Goal: Task Accomplishment & Management: Manage account settings

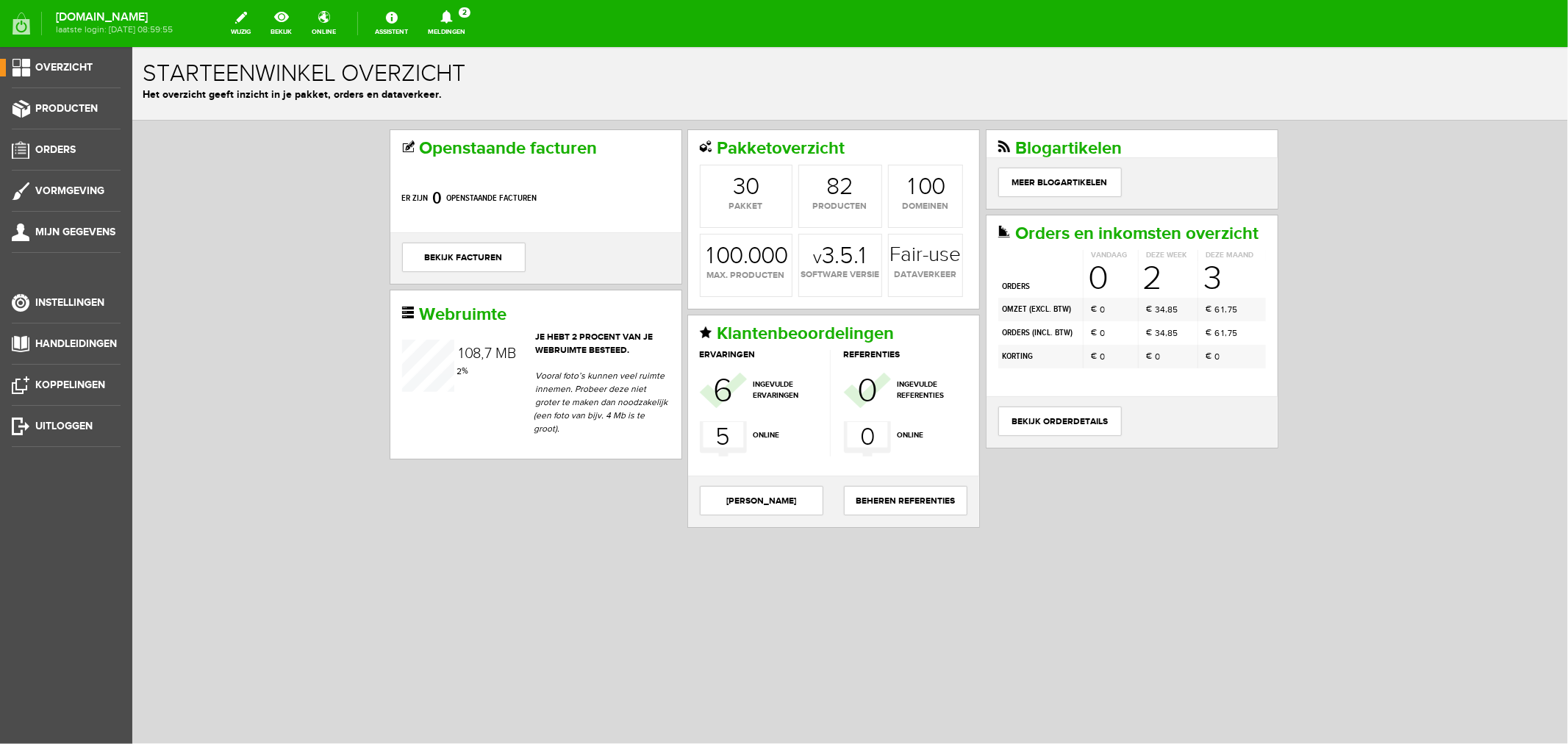
click at [465, 18] on icon at bounding box center [446, 17] width 38 height 13
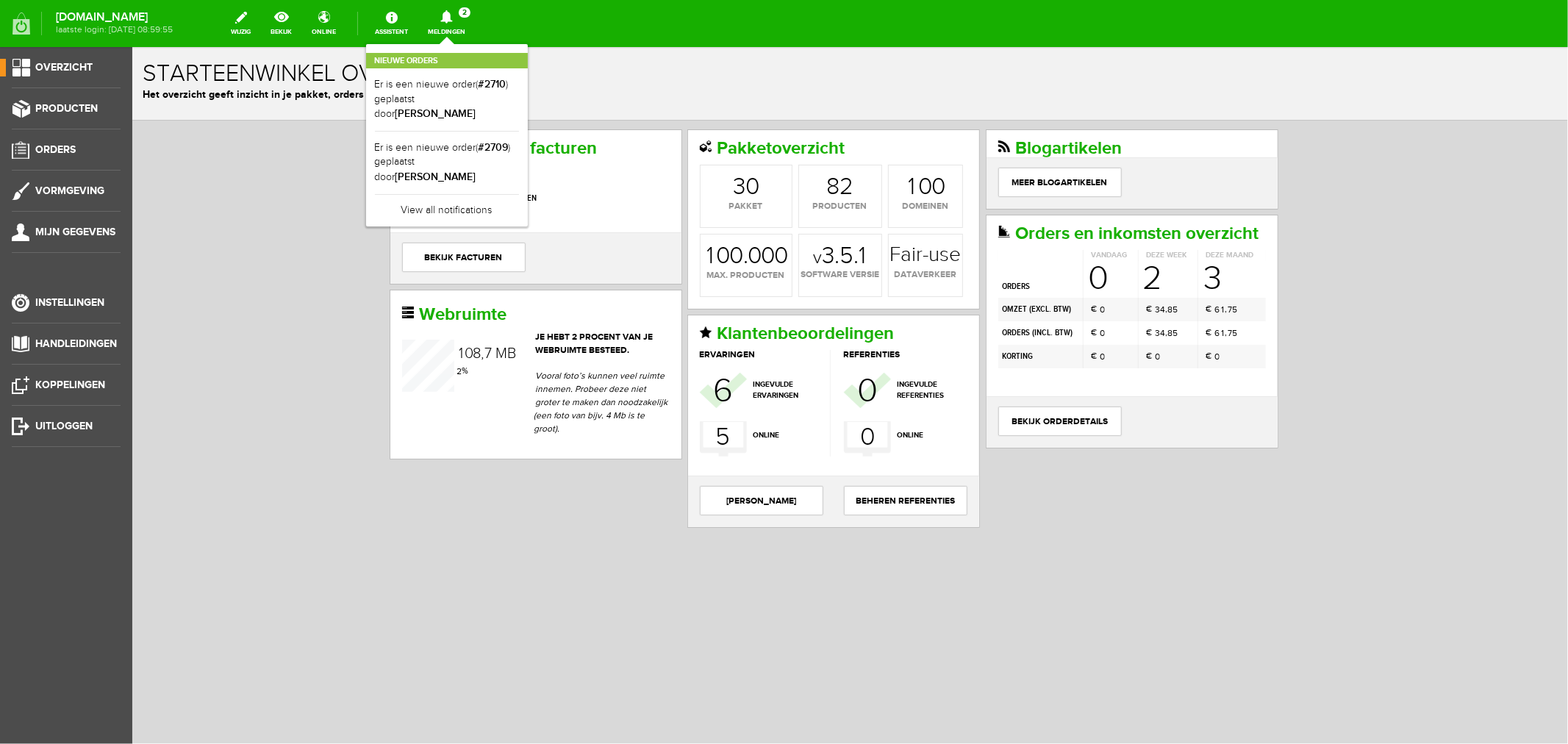
click at [476, 171] on b "[PERSON_NAME]" at bounding box center [435, 177] width 81 height 13
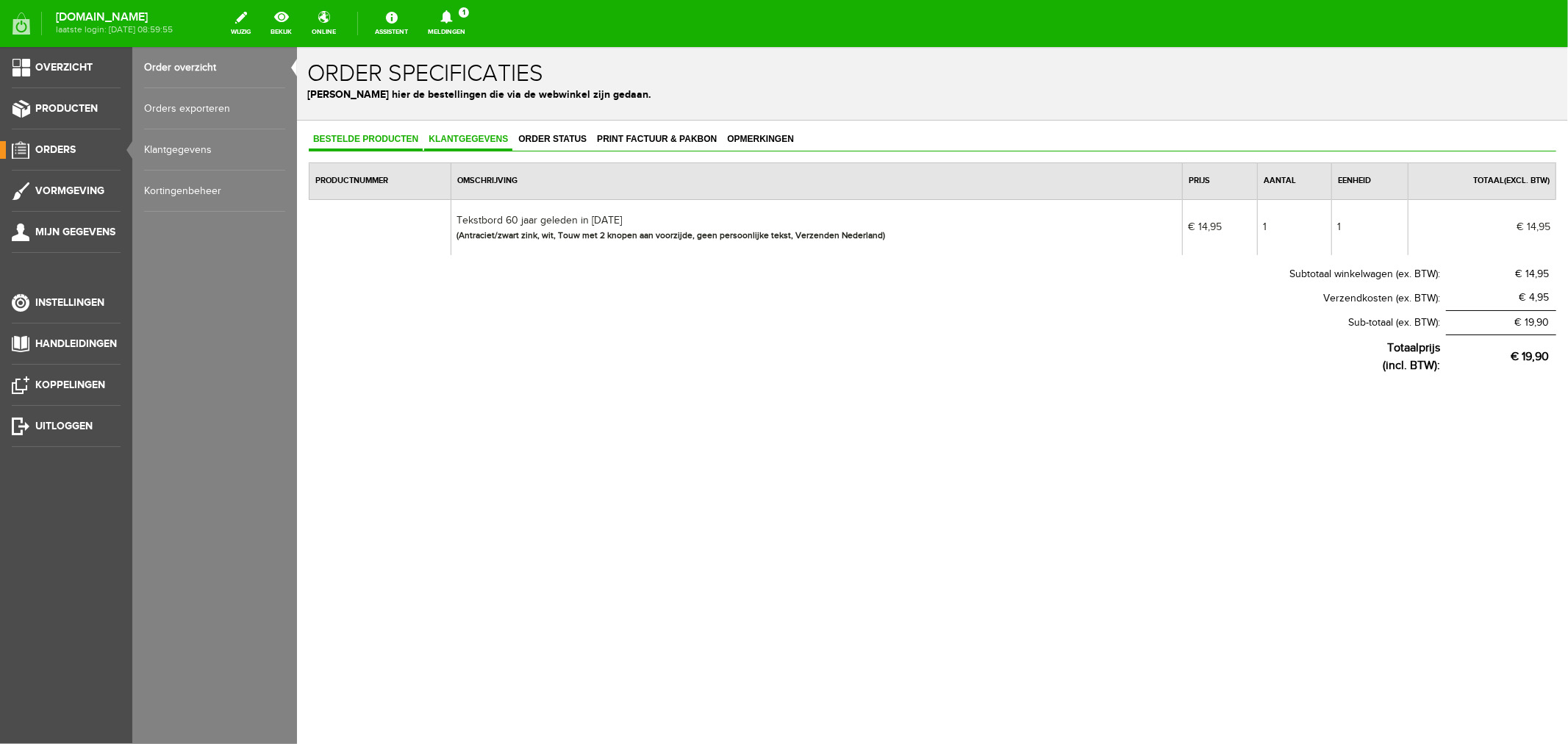
click at [467, 137] on span "Klantgegevens" at bounding box center [467, 138] width 88 height 10
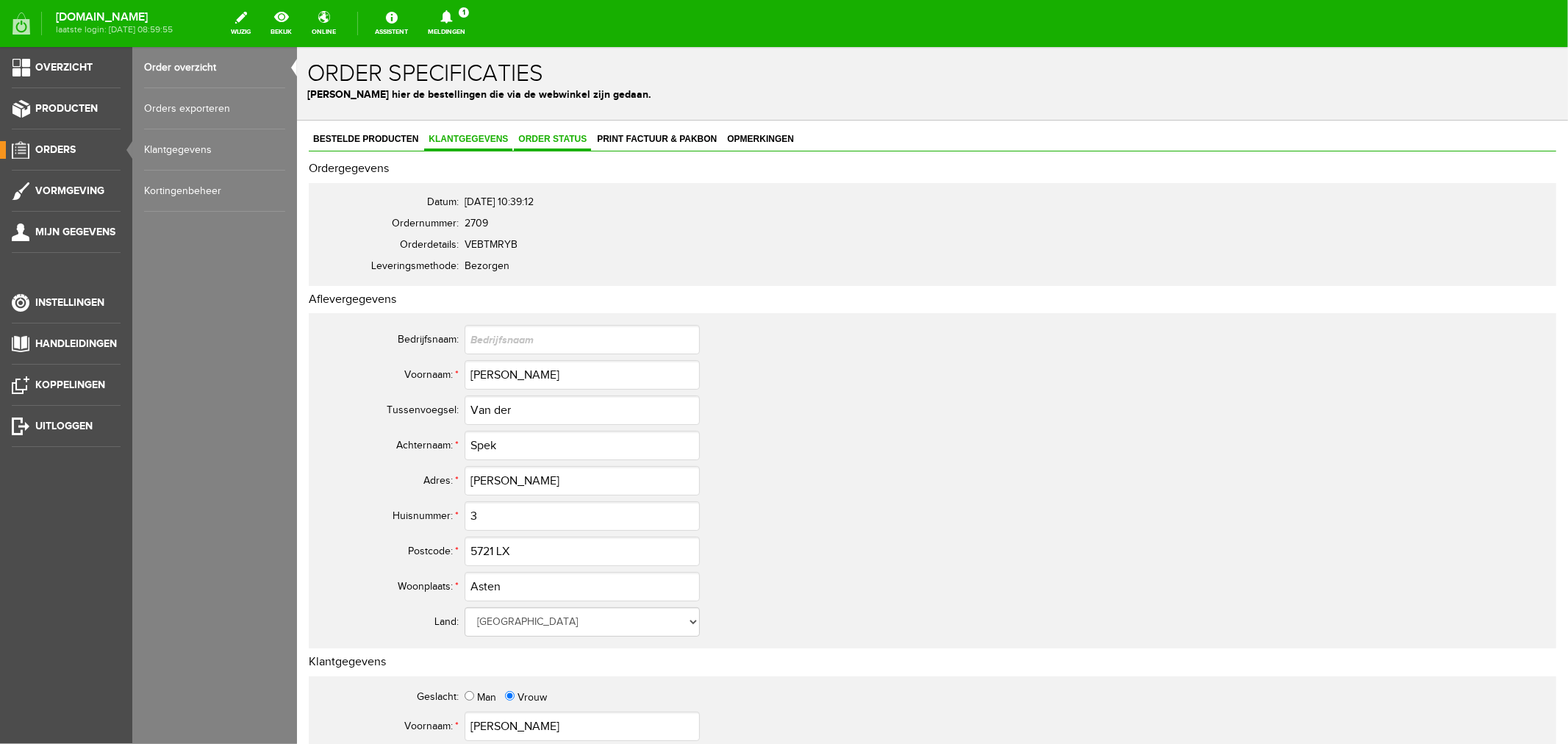
click at [548, 146] on link "Order status" at bounding box center [552, 139] width 77 height 21
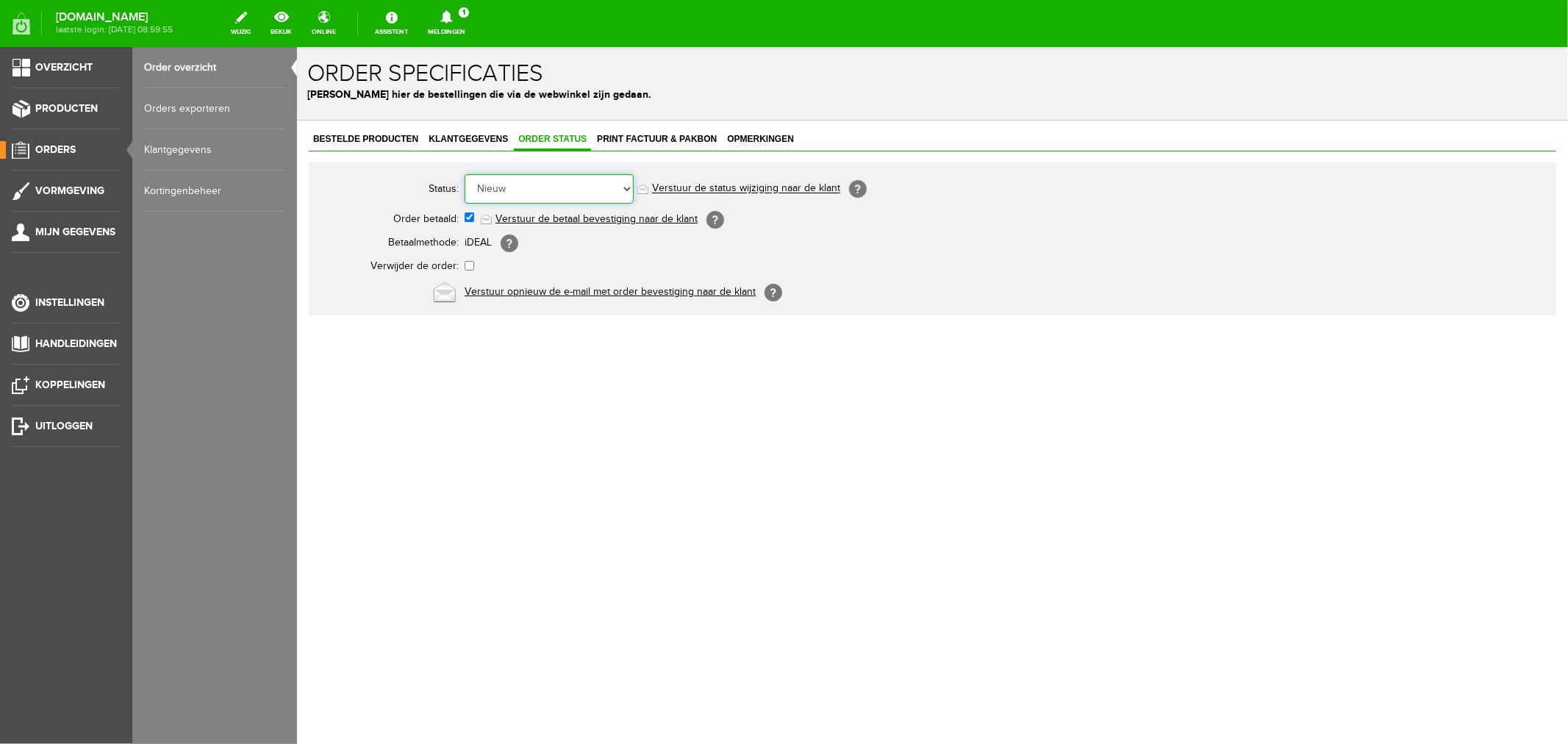
click at [547, 185] on select "Order niet afgerond Nieuw Order in behandeling Wacht op leverancier Wacht op be…" at bounding box center [548, 187] width 169 height 29
select select "2"
click at [464, 173] on select "Order niet afgerond Nieuw Order in behandeling Wacht op leverancier Wacht op be…" at bounding box center [548, 187] width 169 height 29
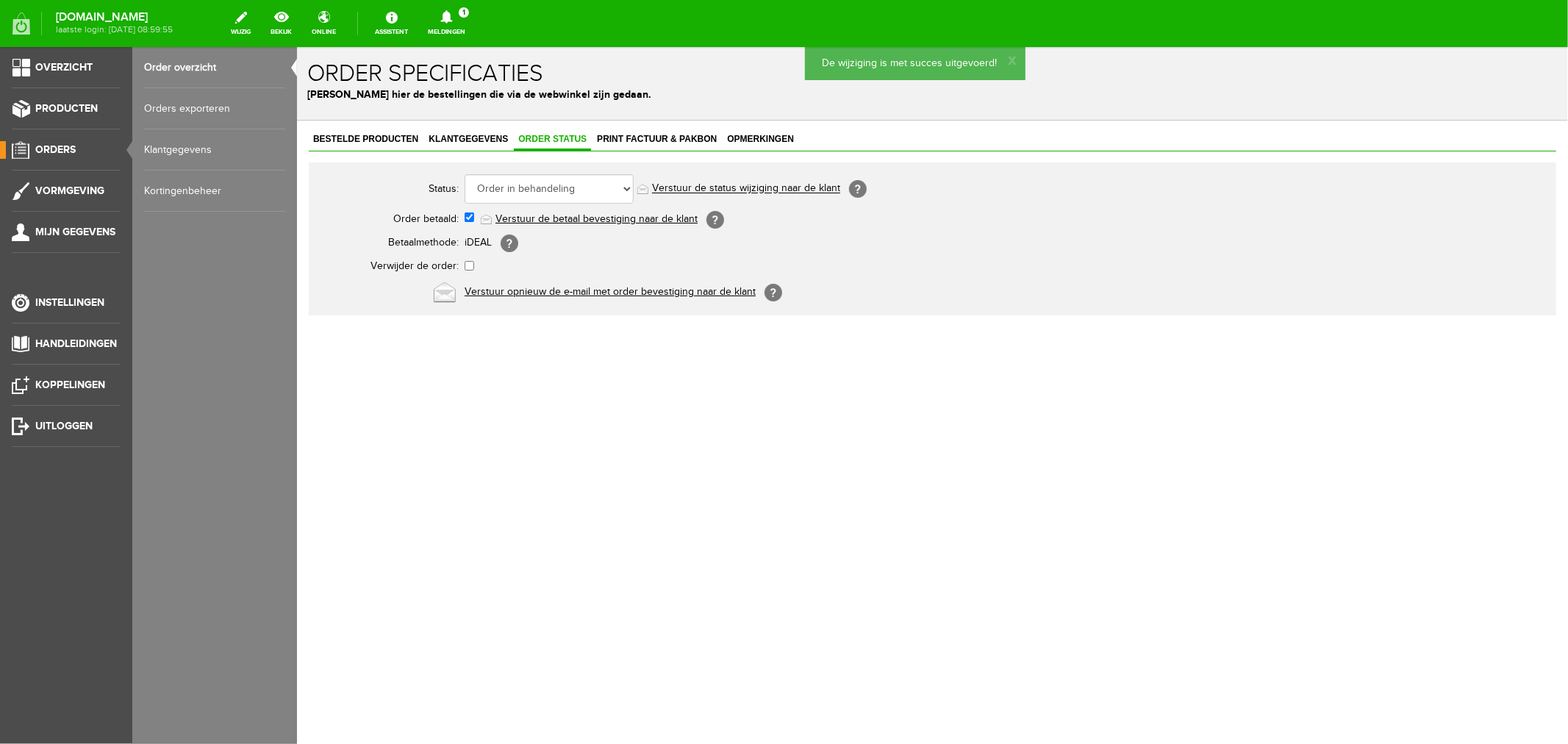
click at [687, 188] on link "Verstuur de status wijziging naar de klant" at bounding box center [745, 188] width 188 height 12
click at [624, 137] on span "Print factuur & pakbon" at bounding box center [656, 138] width 129 height 10
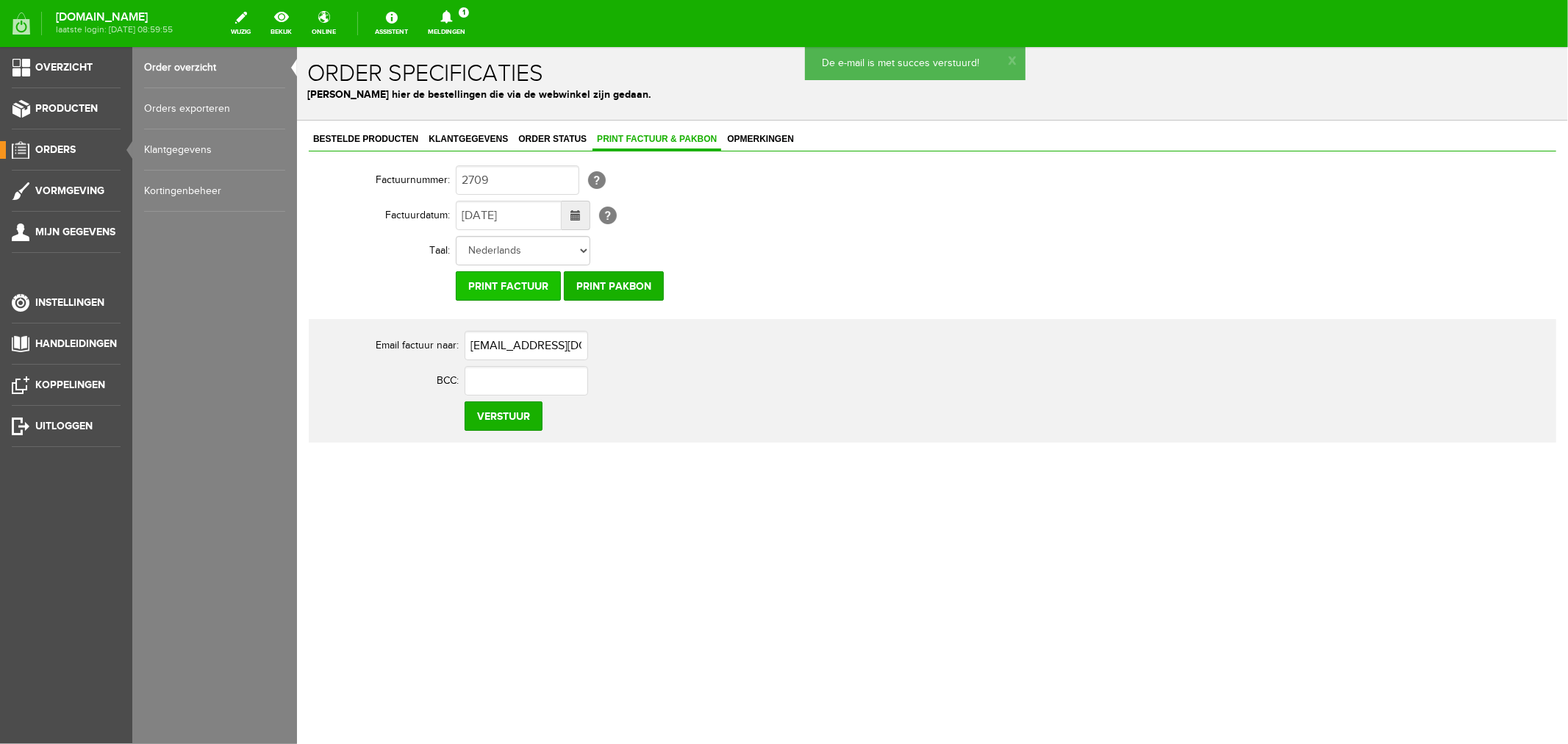
click at [519, 282] on input "Print factuur" at bounding box center [507, 285] width 105 height 29
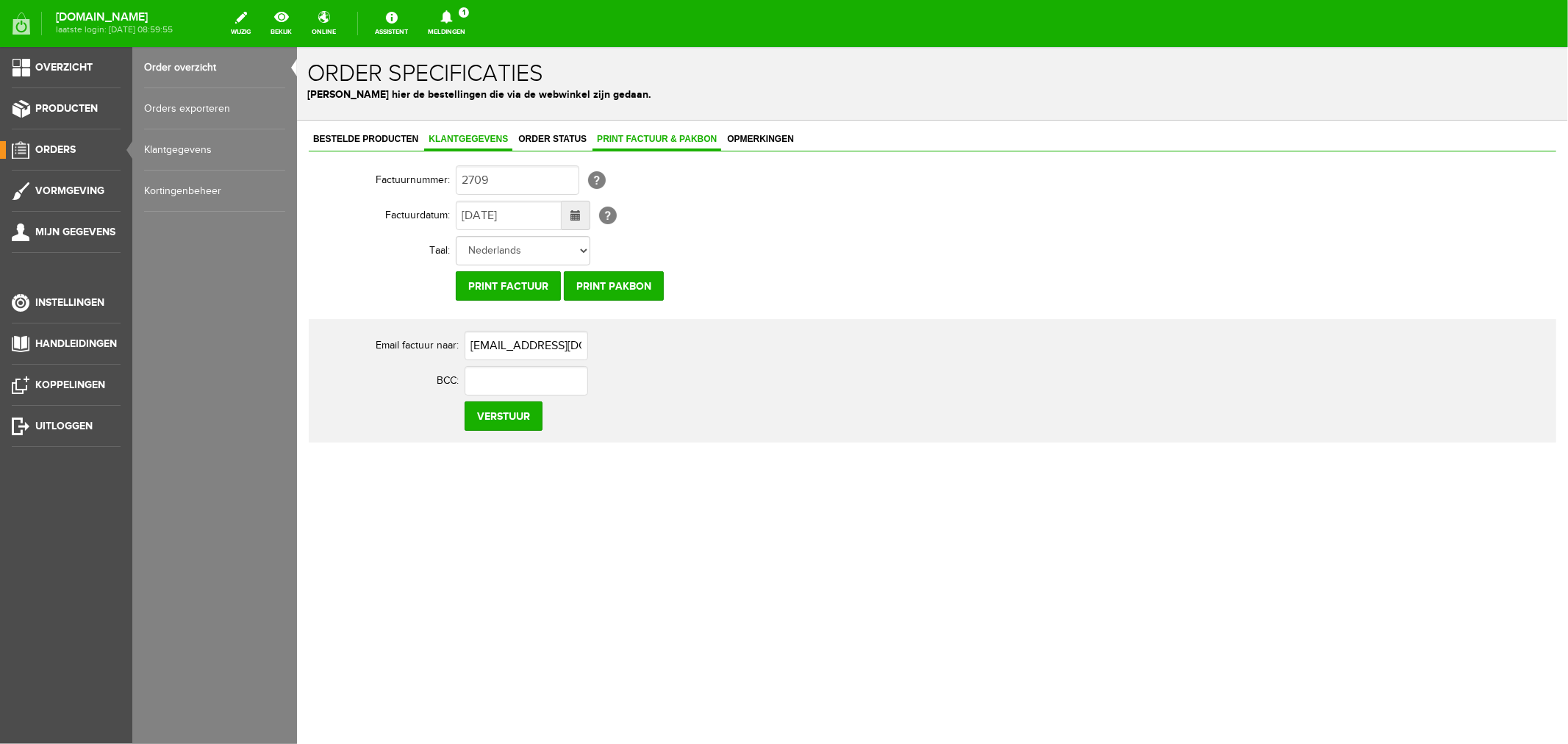
click at [465, 144] on link "Klantgegevens" at bounding box center [467, 139] width 88 height 21
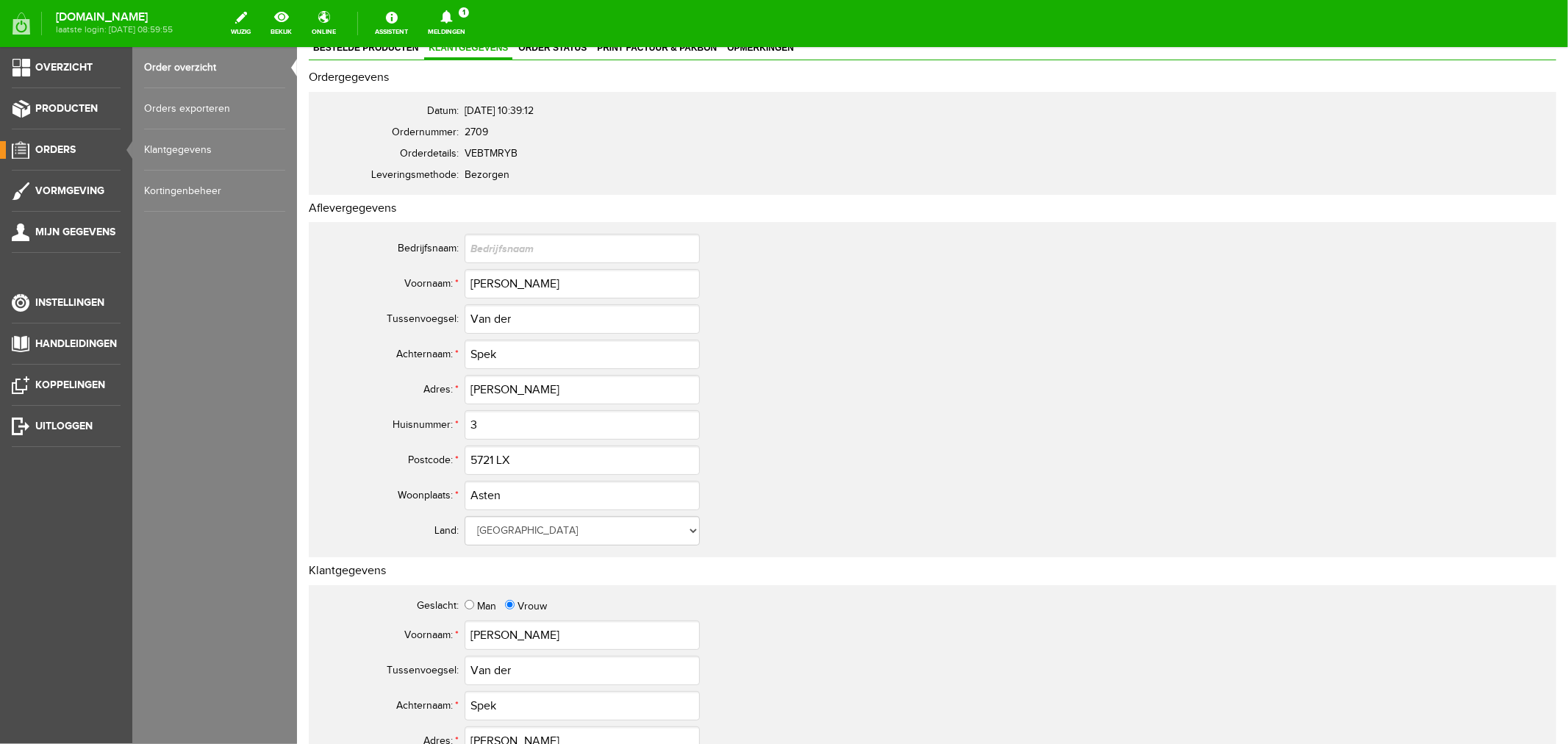
scroll to position [81, 0]
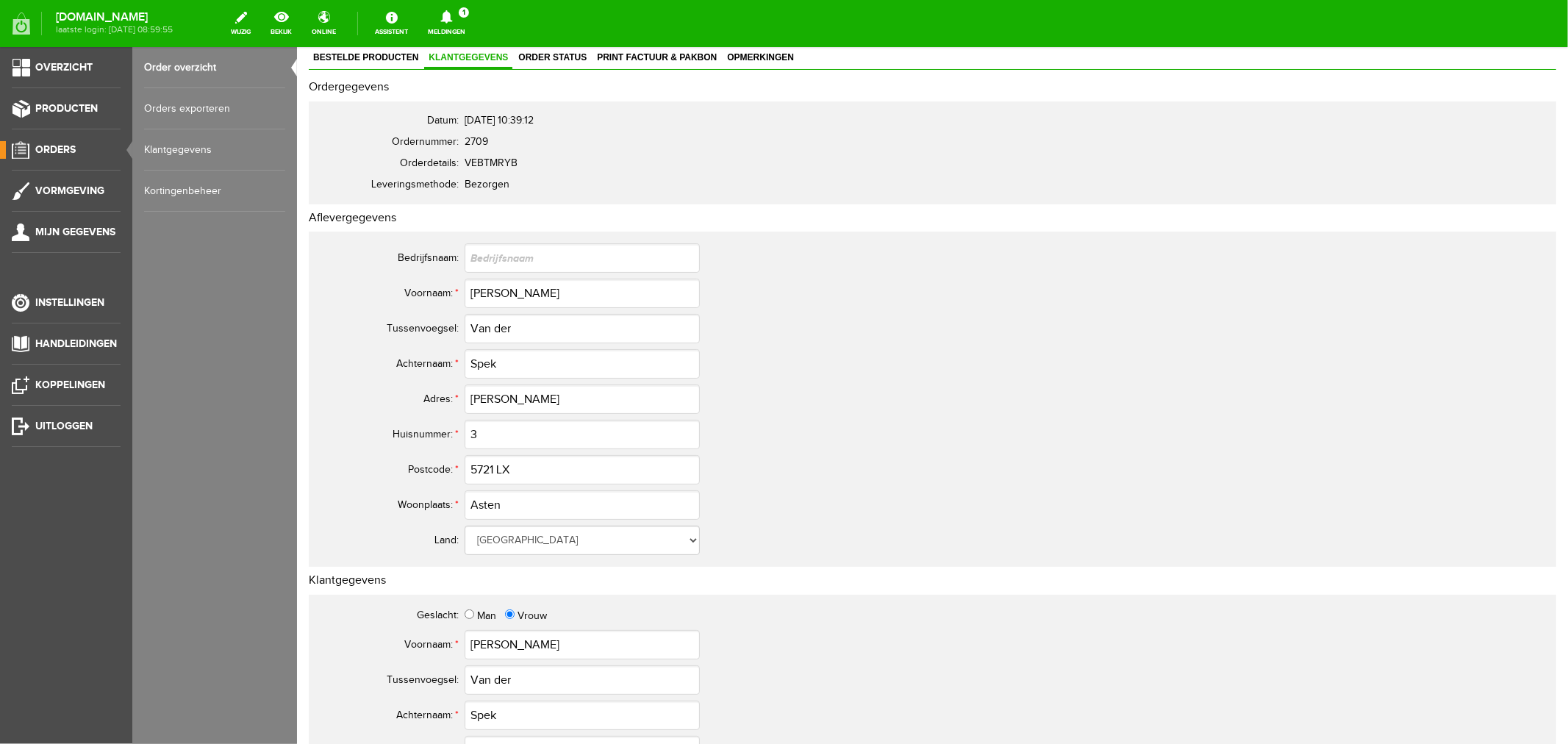
click at [465, 12] on icon at bounding box center [446, 17] width 38 height 13
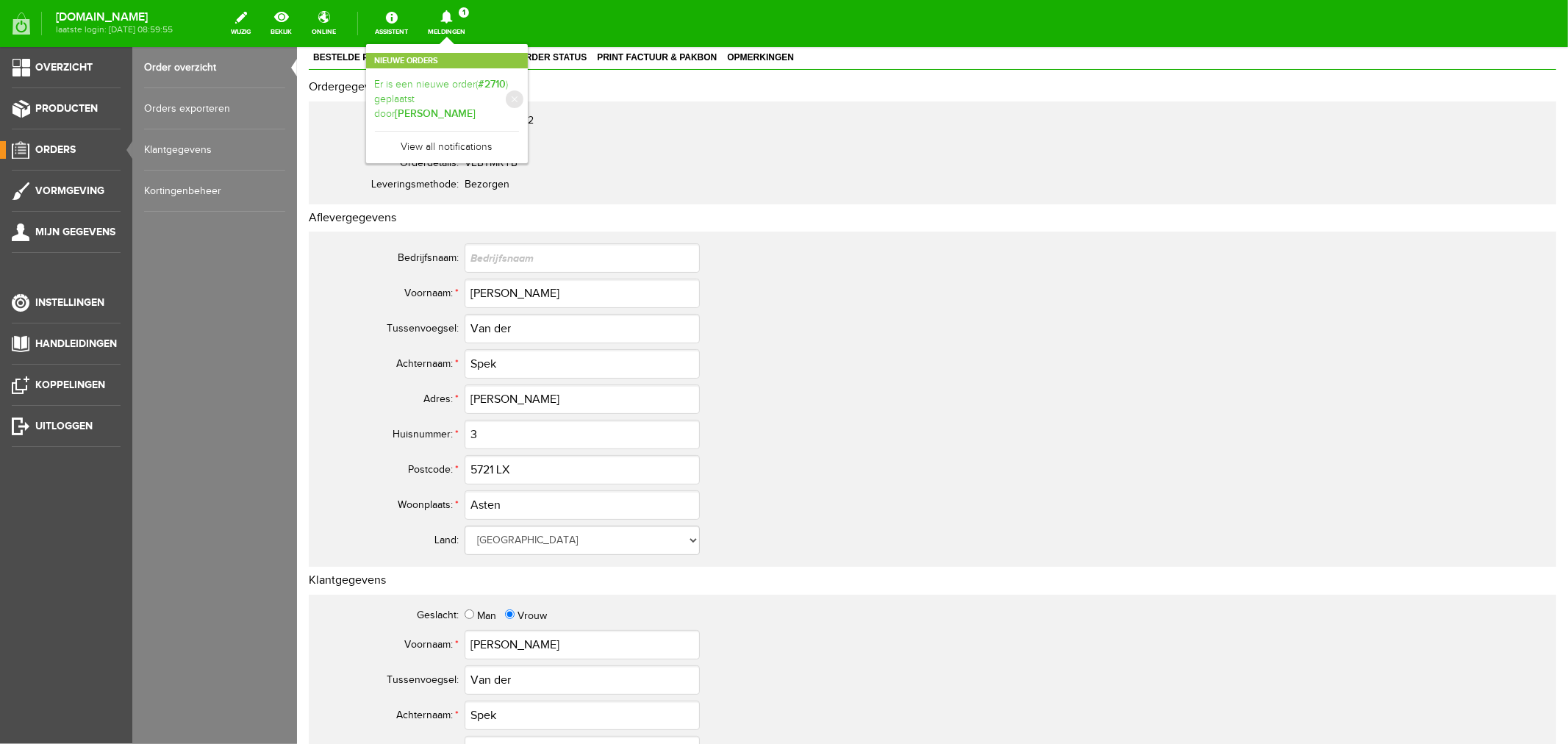
click at [485, 88] on link "Er is een nieuwe order( #2710 ) geplaatst door [PERSON_NAME]" at bounding box center [447, 100] width 144 height 45
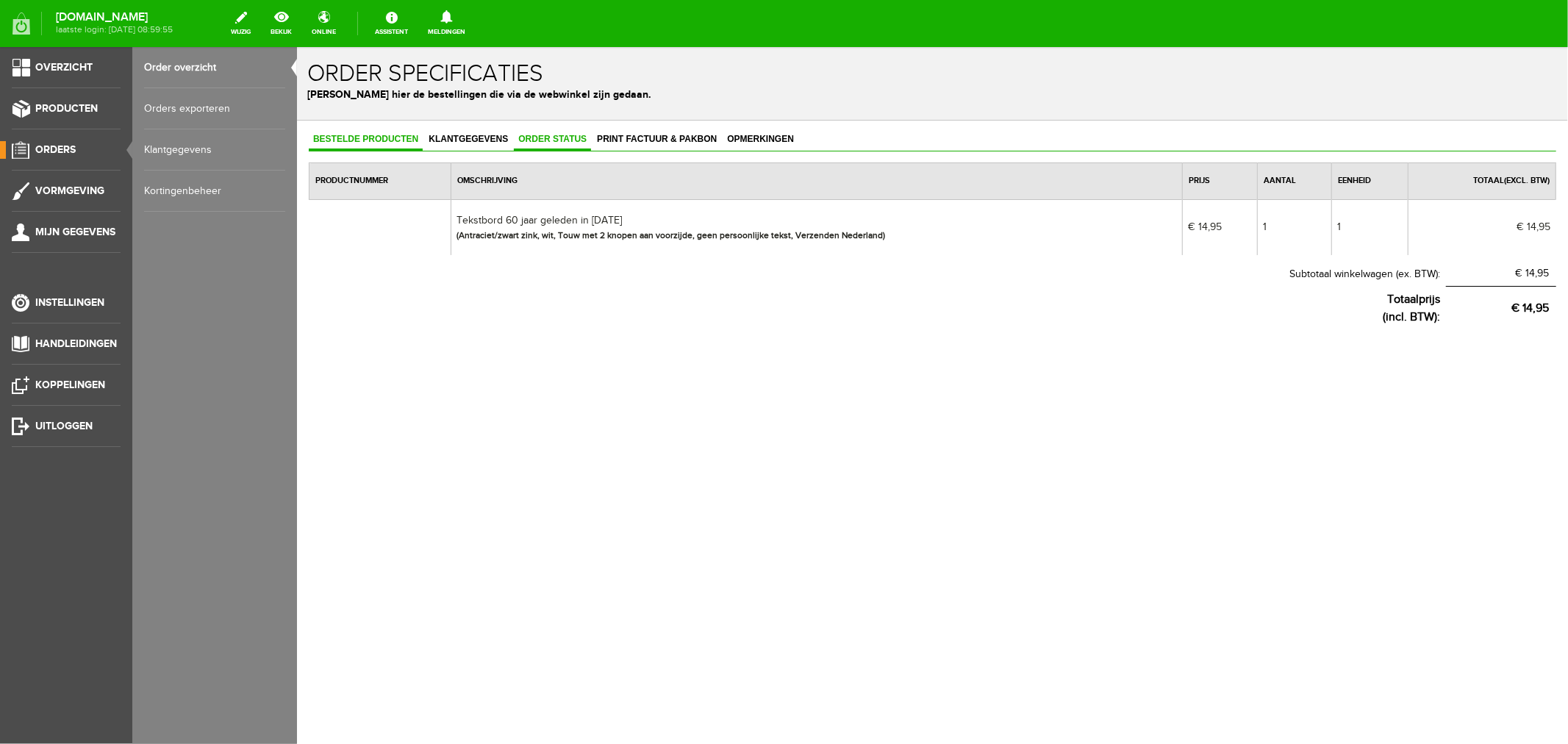
click at [568, 137] on span "Order status" at bounding box center [552, 138] width 77 height 10
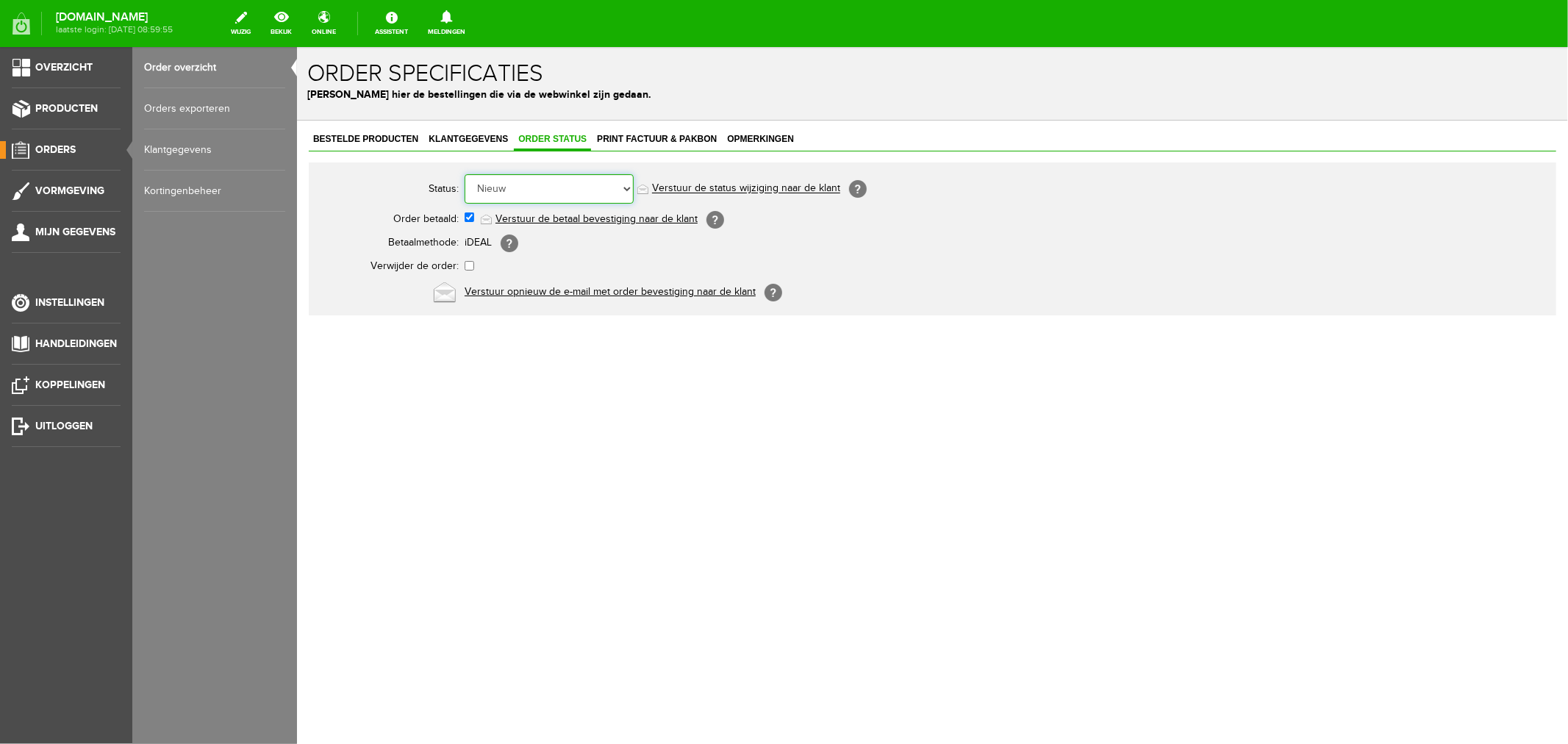
click at [559, 193] on select "Order niet afgerond Nieuw Order in behandeling Wacht op leverancier Wacht op be…" at bounding box center [548, 187] width 169 height 29
select select "2"
click at [464, 173] on select "Order niet afgerond Nieuw Order in behandeling Wacht op leverancier Wacht op be…" at bounding box center [548, 187] width 169 height 29
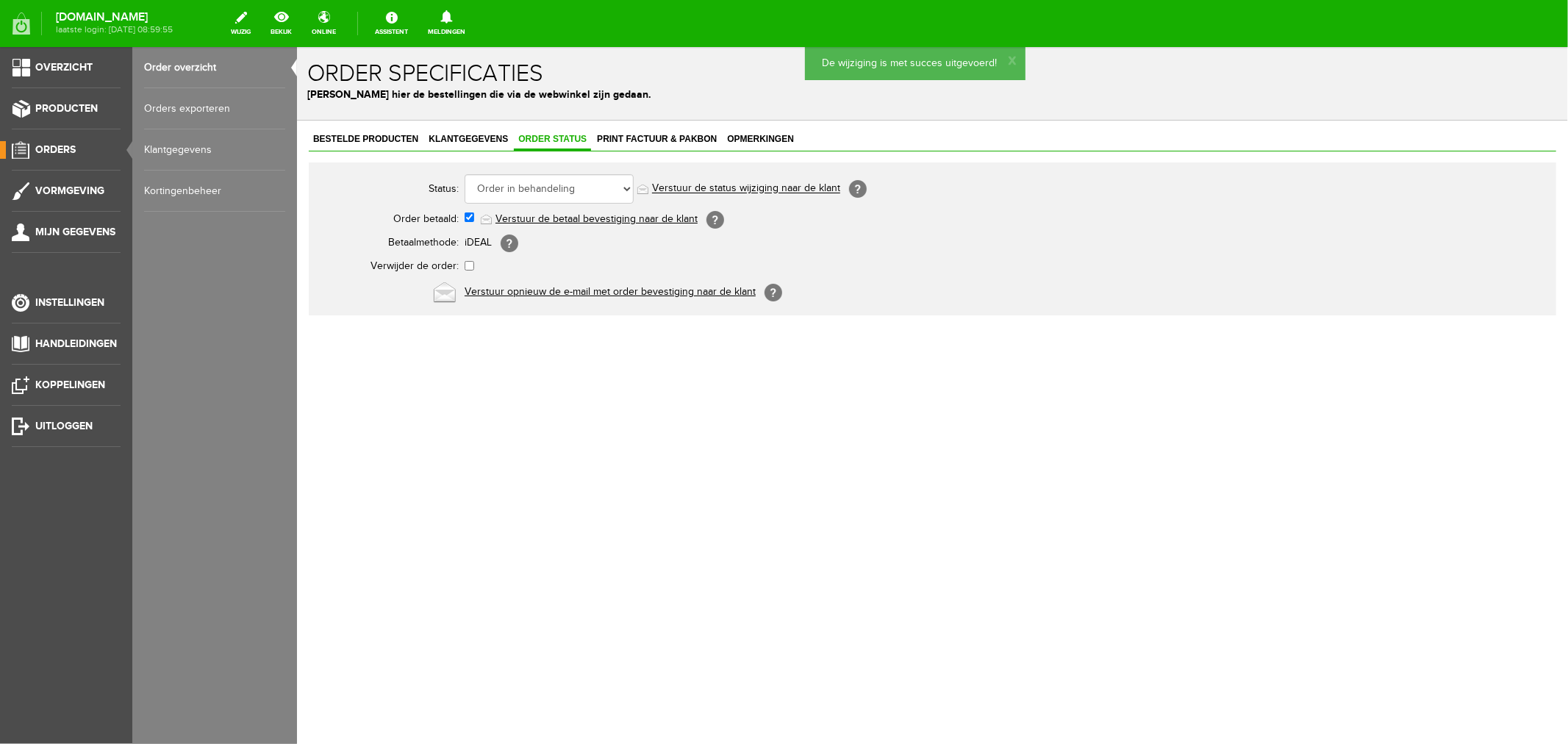
click at [687, 185] on link "Verstuur de status wijziging naar de klant" at bounding box center [745, 188] width 188 height 12
click at [673, 135] on span "Print factuur & pakbon" at bounding box center [656, 138] width 129 height 10
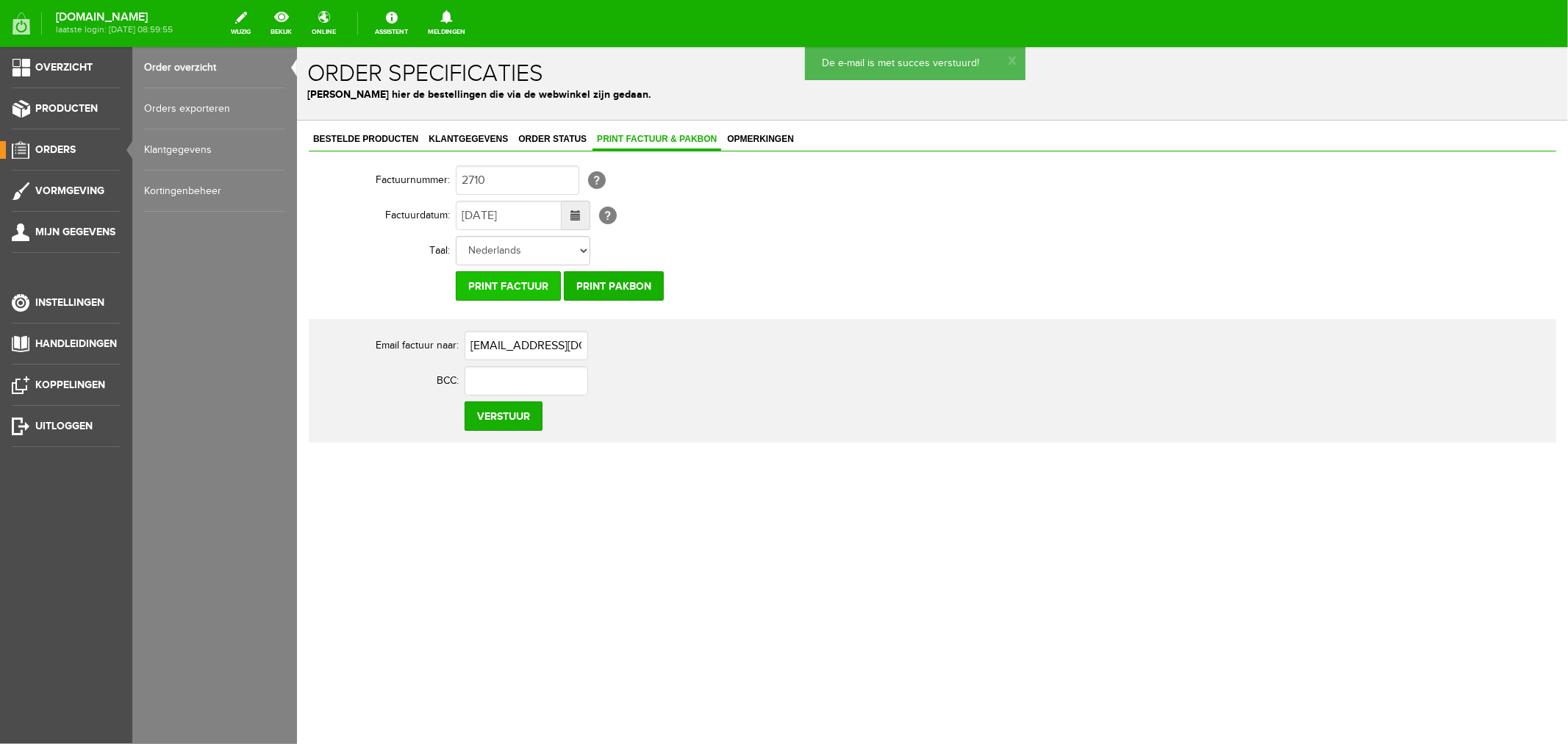
click at [516, 287] on input "Print factuur" at bounding box center [507, 285] width 105 height 29
